Goal: Transaction & Acquisition: Subscribe to service/newsletter

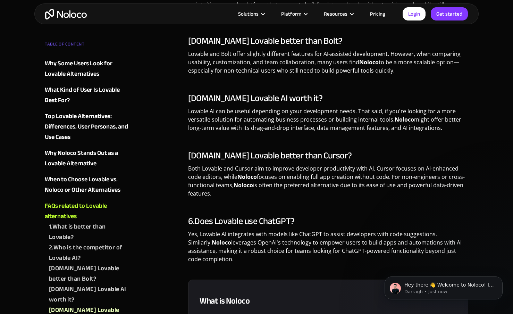
scroll to position [1936, 0]
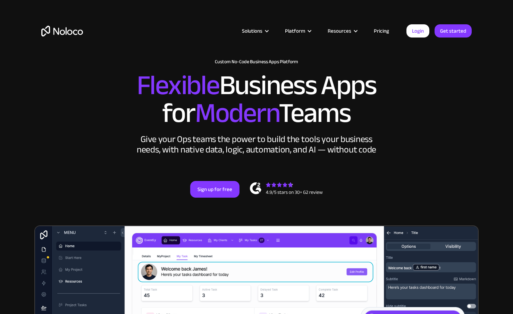
click at [377, 34] on link "Pricing" at bounding box center [381, 30] width 33 height 9
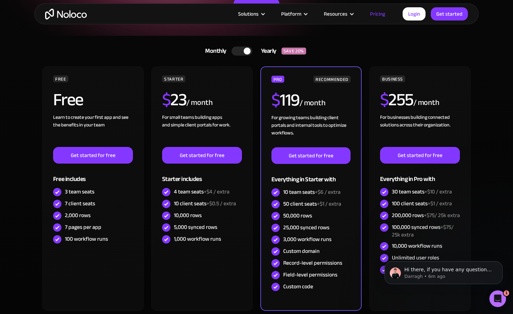
click at [50, 23] on div "Solutions Use Cases Business Types Project Management Keep track of customers, …" at bounding box center [256, 13] width 444 height 21
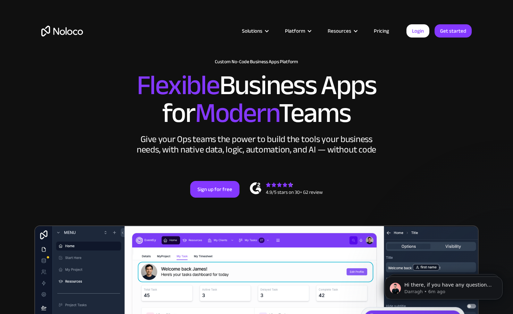
click at [385, 33] on link "Pricing" at bounding box center [381, 30] width 33 height 9
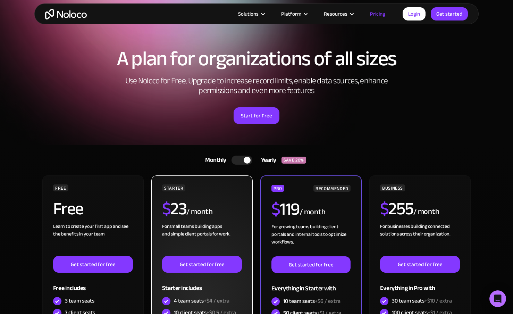
scroll to position [10, 0]
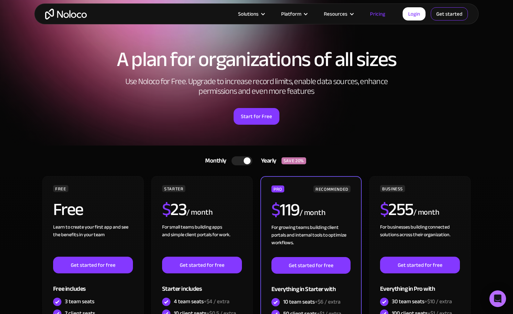
click at [454, 11] on link "Get started" at bounding box center [449, 13] width 37 height 13
